Goal: Communication & Community: Answer question/provide support

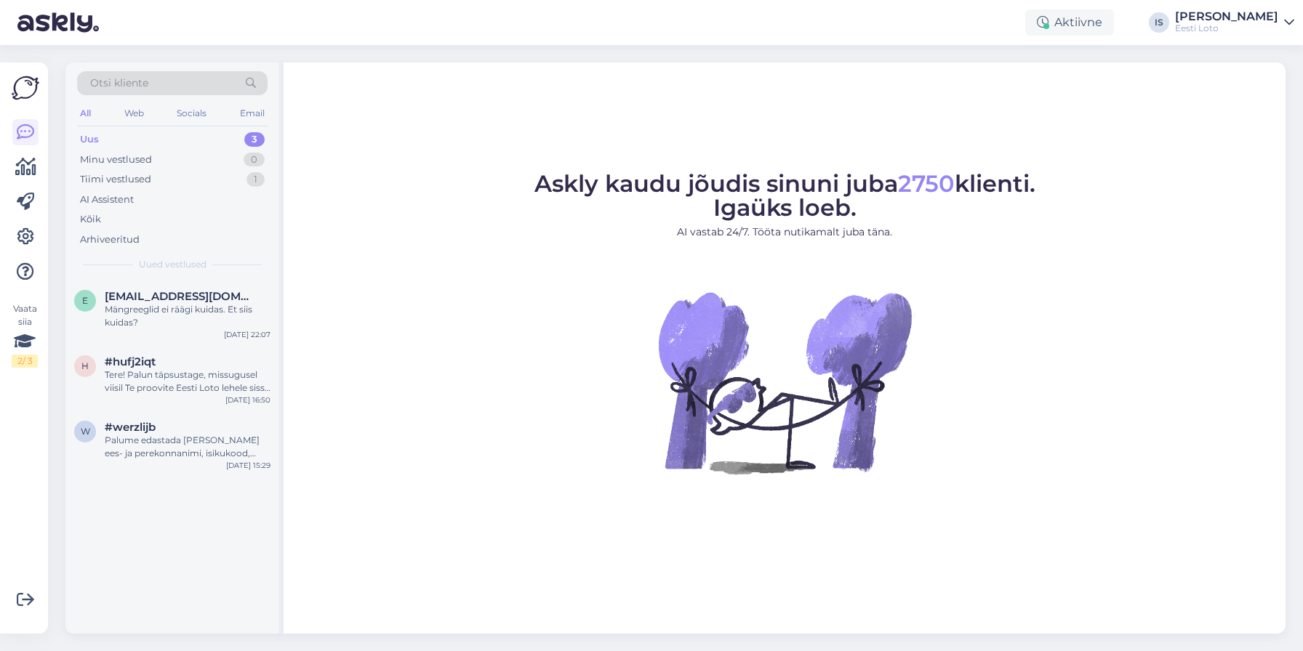
click at [91, 136] on div "Uus" at bounding box center [89, 139] width 19 height 15
click at [132, 310] on div "Mängreeglid ei räägi kuidas. Et siis kuidas?" at bounding box center [188, 316] width 166 height 26
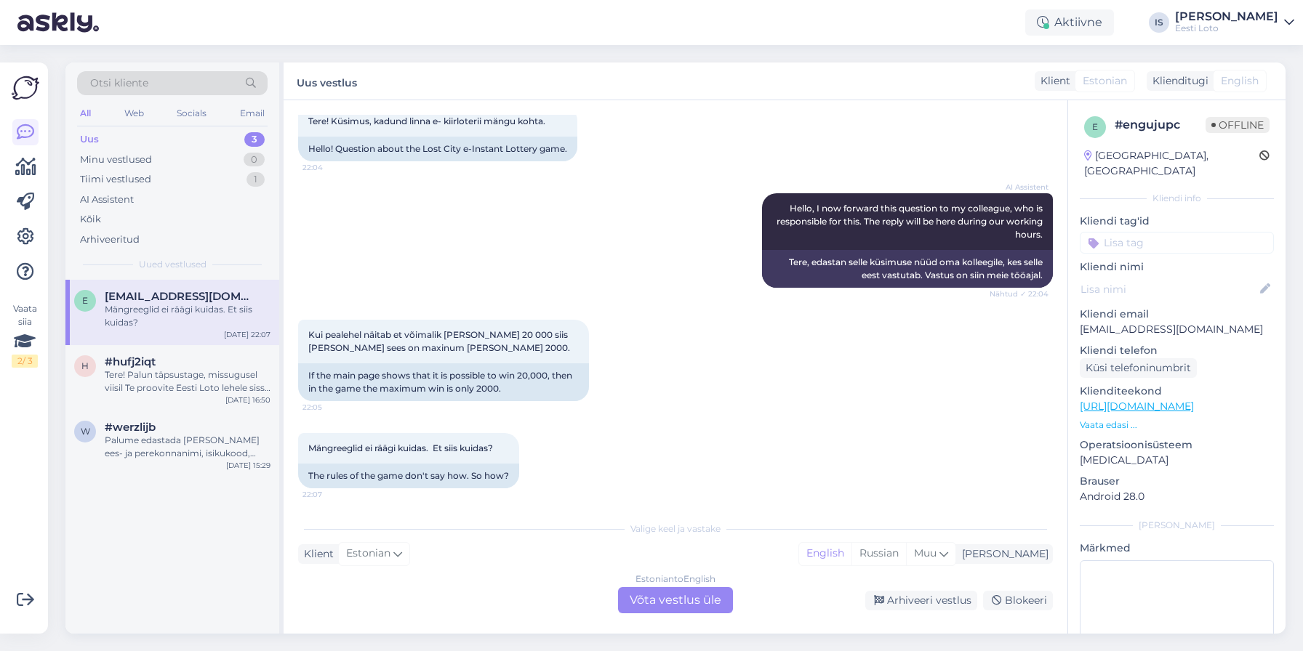
scroll to position [89, 0]
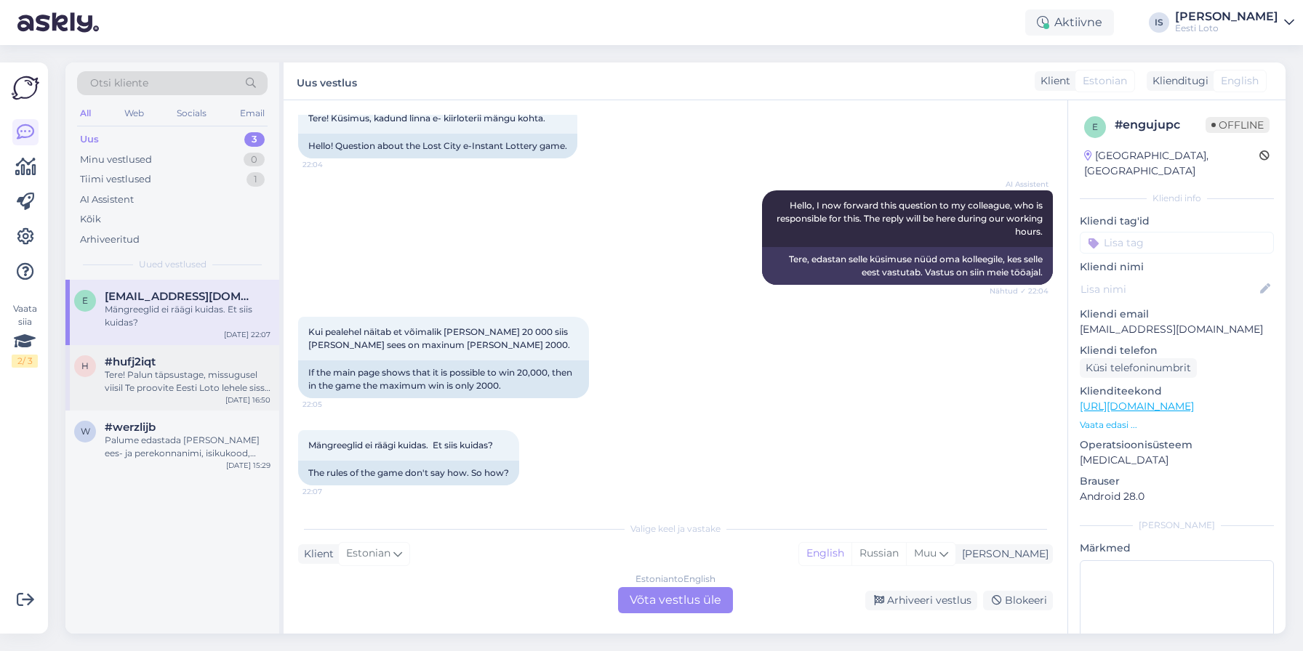
click at [201, 374] on div "Tere! Palun täpsustage, missugusel viisil Te proovite Eesti Loto lehele sisse l…" at bounding box center [188, 382] width 166 height 26
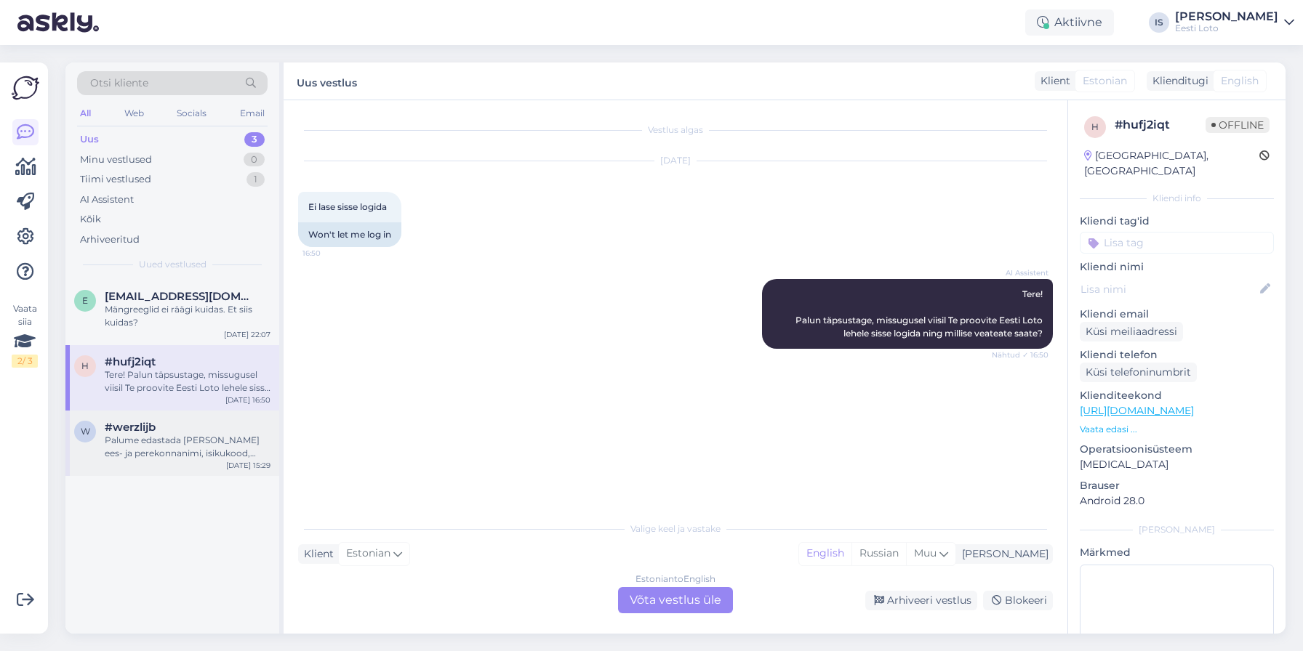
click at [180, 441] on div "Palume edastada [PERSON_NAME] ees- ja perekonnanimi, isikukood, pank, [PERSON_N…" at bounding box center [188, 447] width 166 height 26
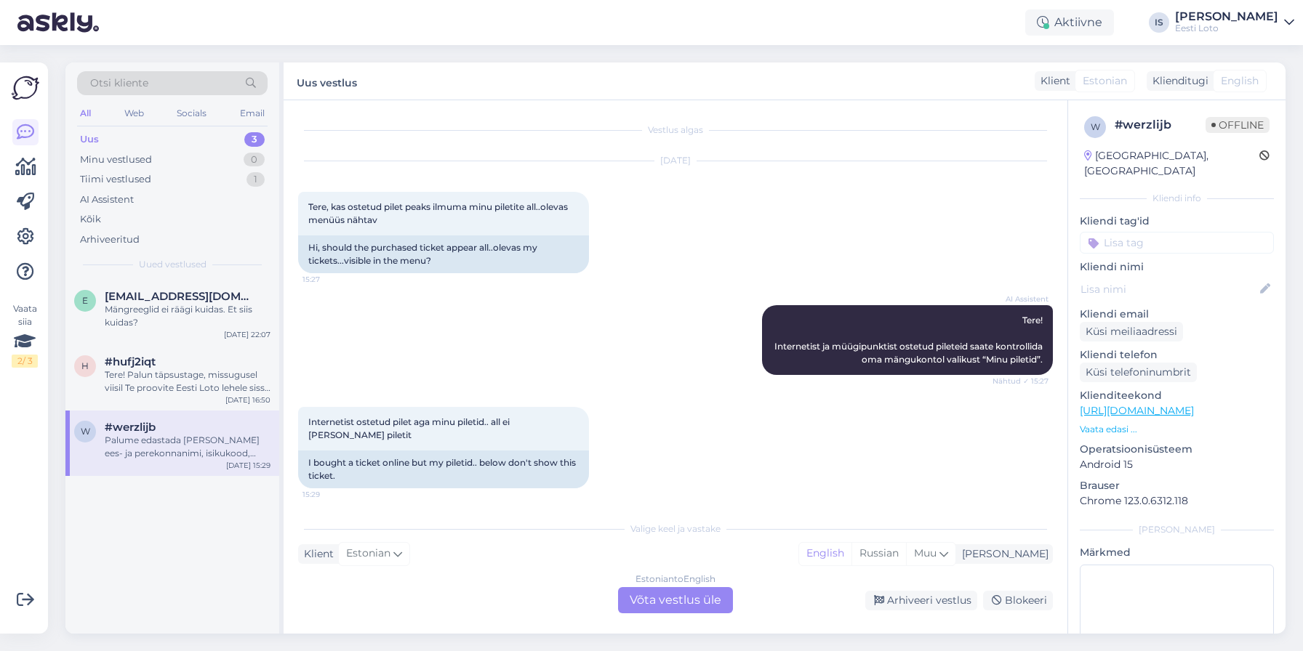
scroll to position [79, 0]
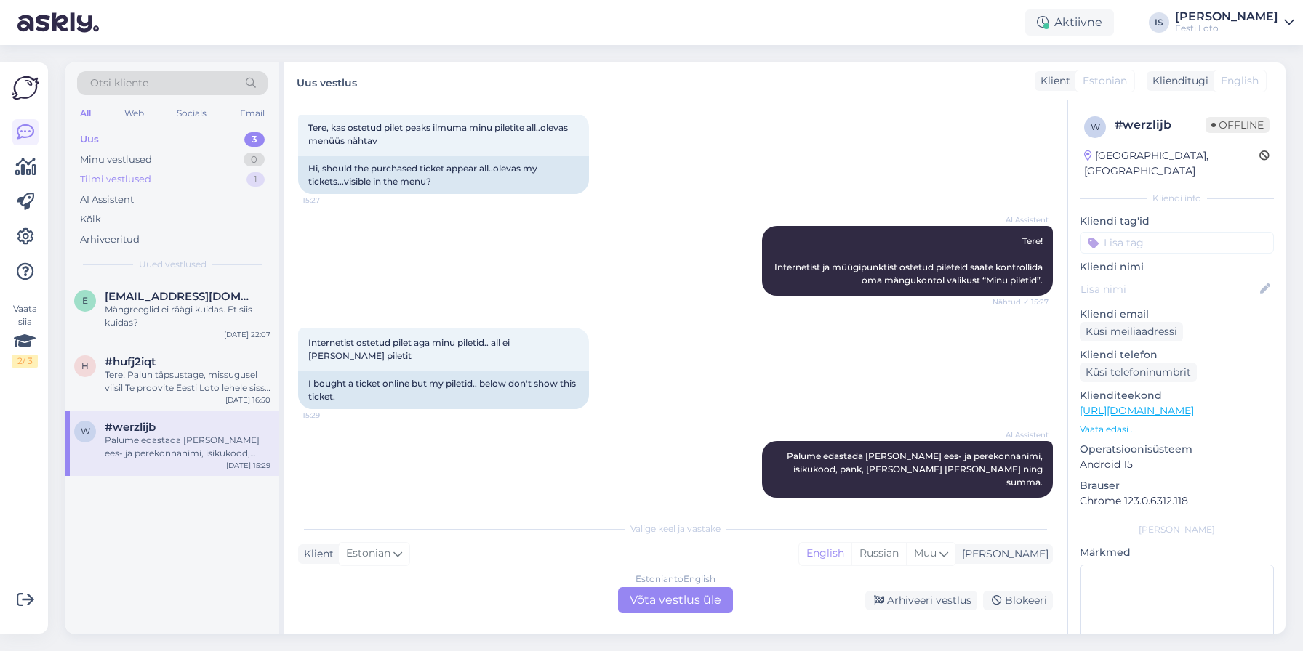
click at [161, 180] on div "Tiimi vestlused 1" at bounding box center [172, 179] width 190 height 20
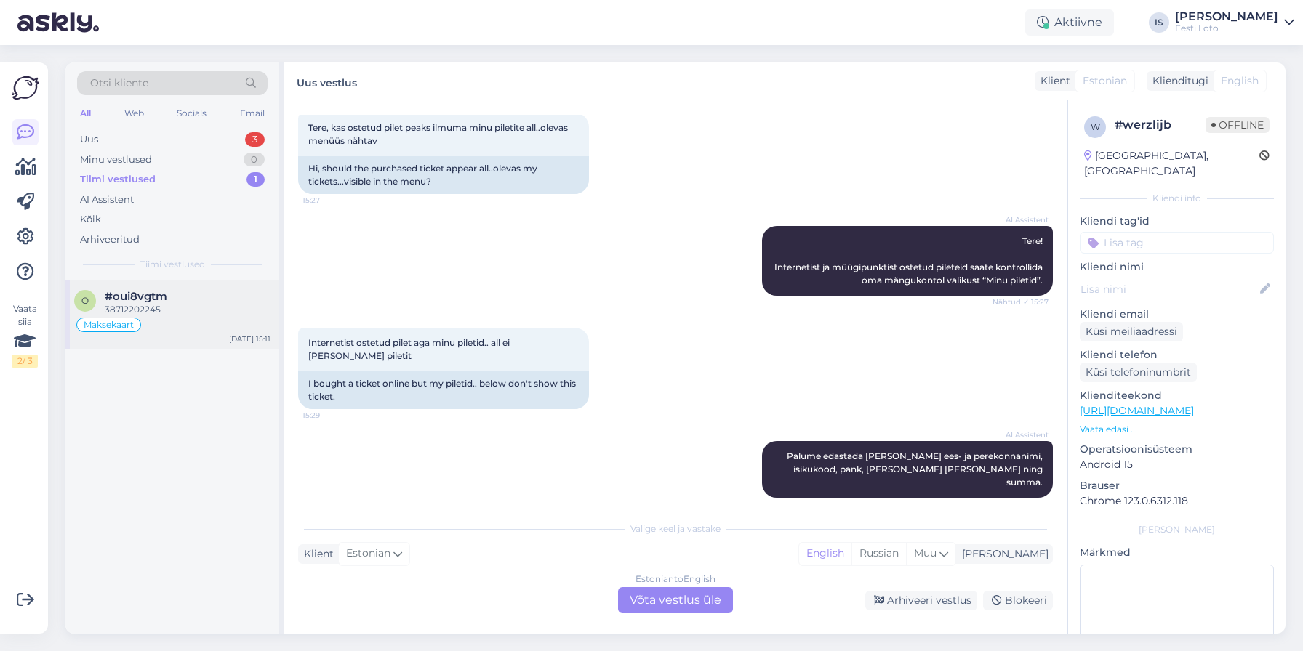
click at [150, 307] on div "38712202245" at bounding box center [188, 309] width 166 height 13
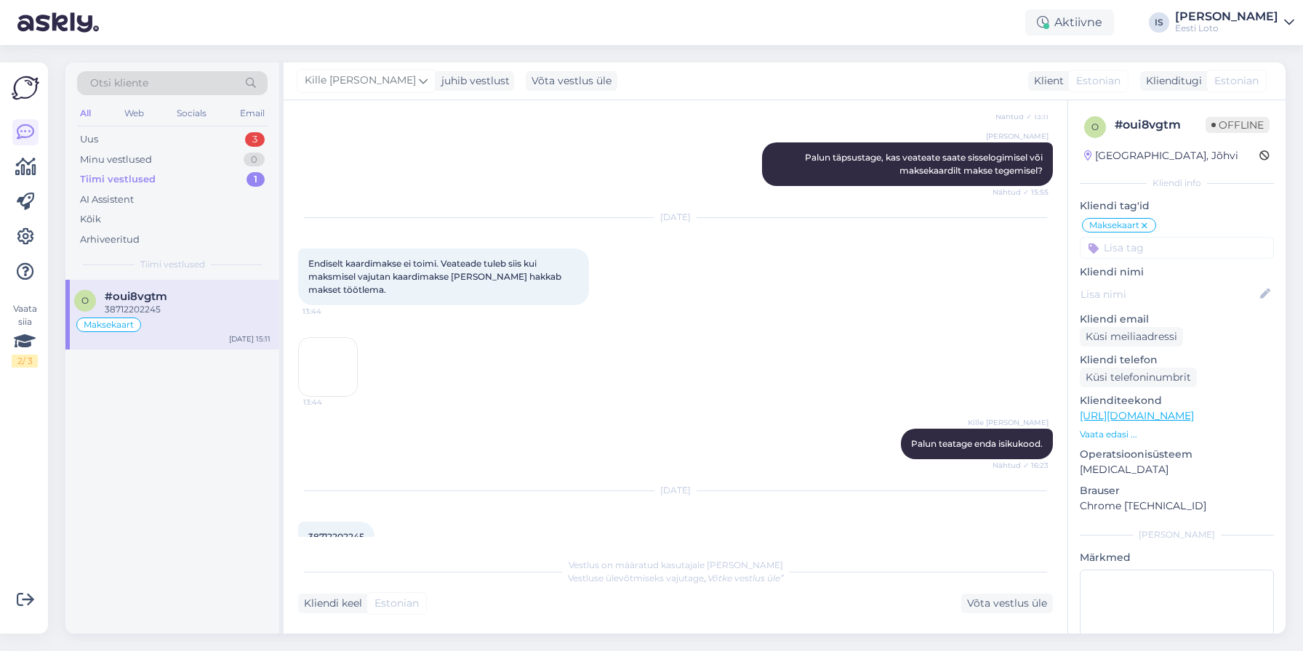
scroll to position [944, 0]
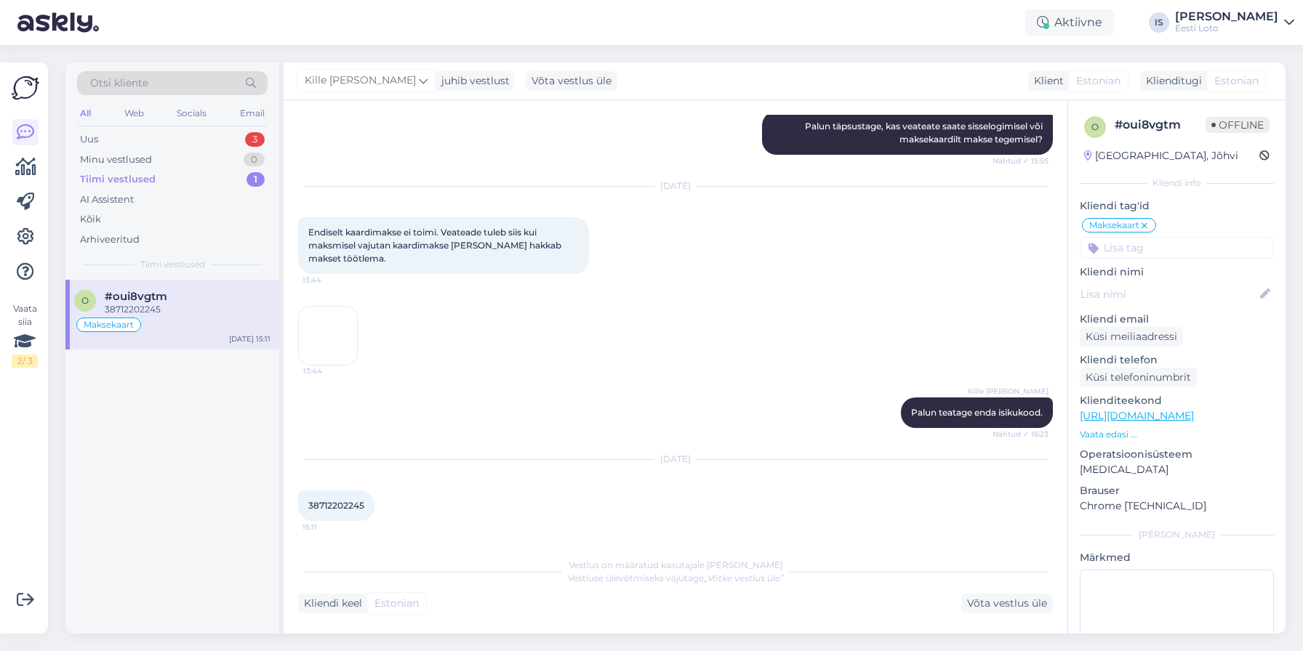
click at [333, 507] on span "38712202245" at bounding box center [336, 505] width 56 height 11
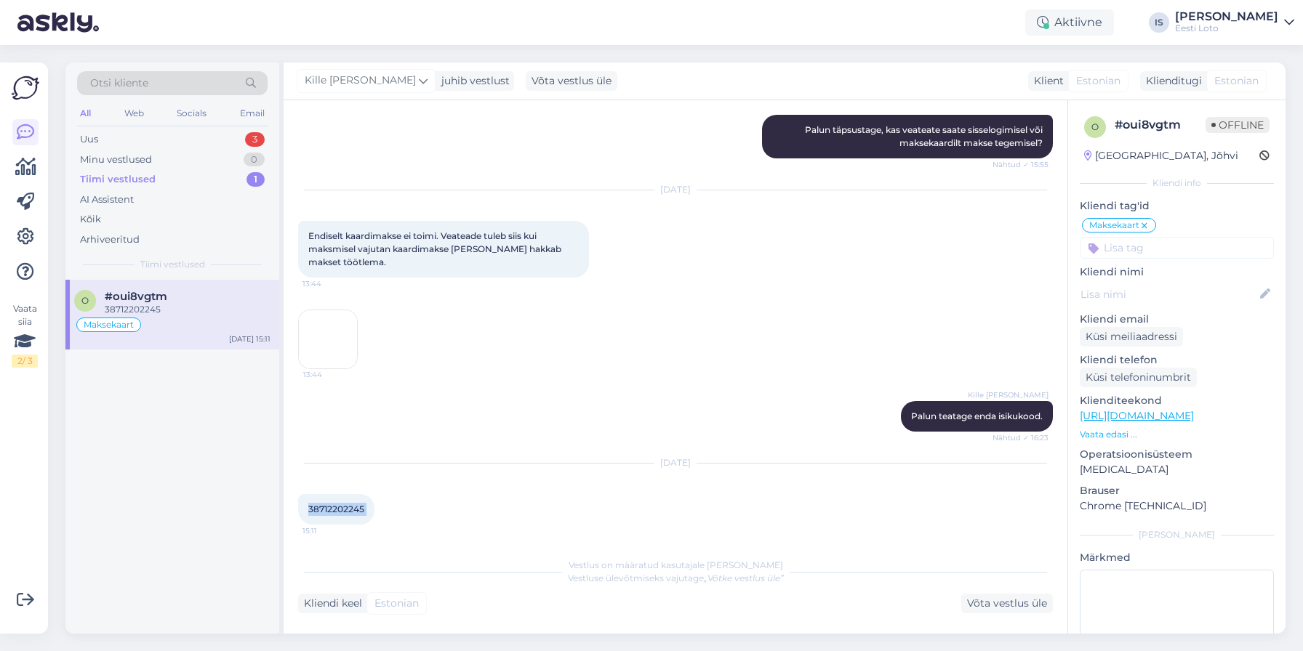
click at [334, 507] on span "38712202245" at bounding box center [336, 509] width 56 height 11
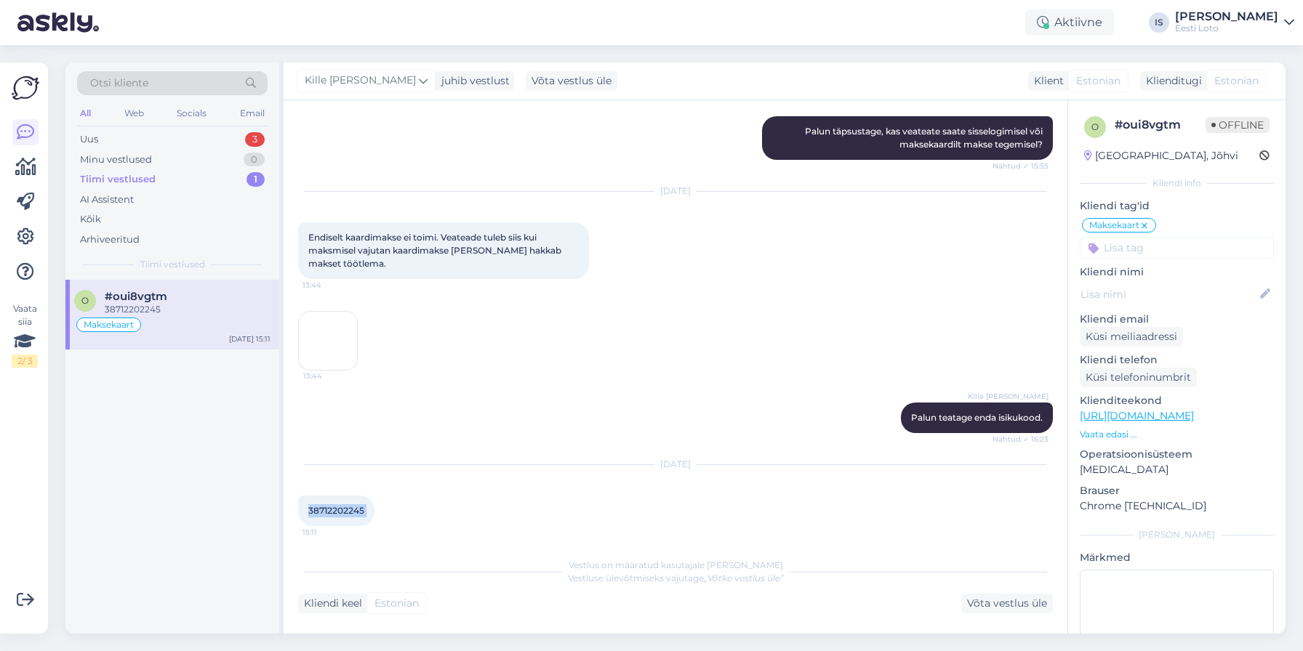
copy div "38712202245 15:11"
